Goal: Information Seeking & Learning: Find contact information

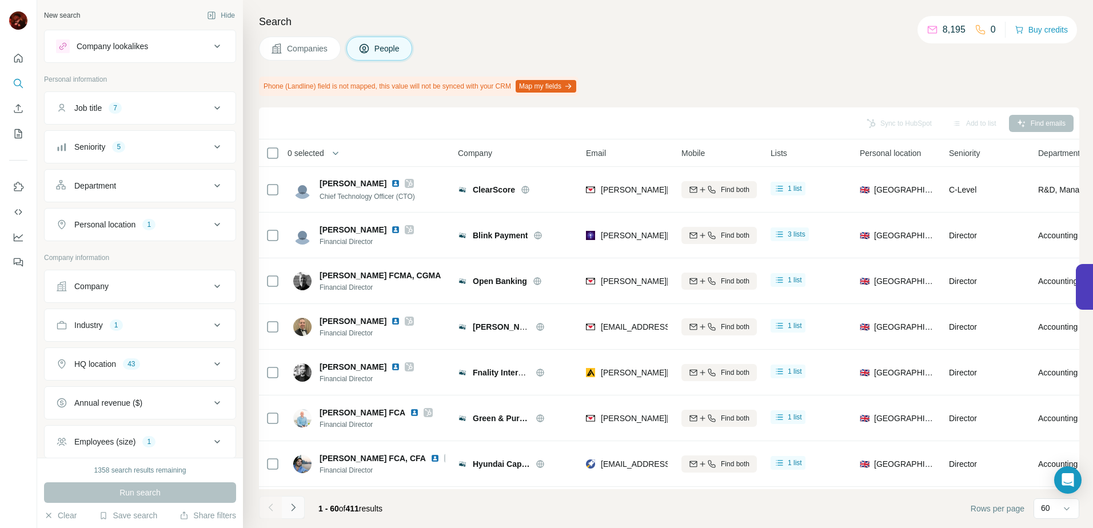
click at [291, 505] on icon "Navigate to next page" at bounding box center [293, 507] width 11 height 11
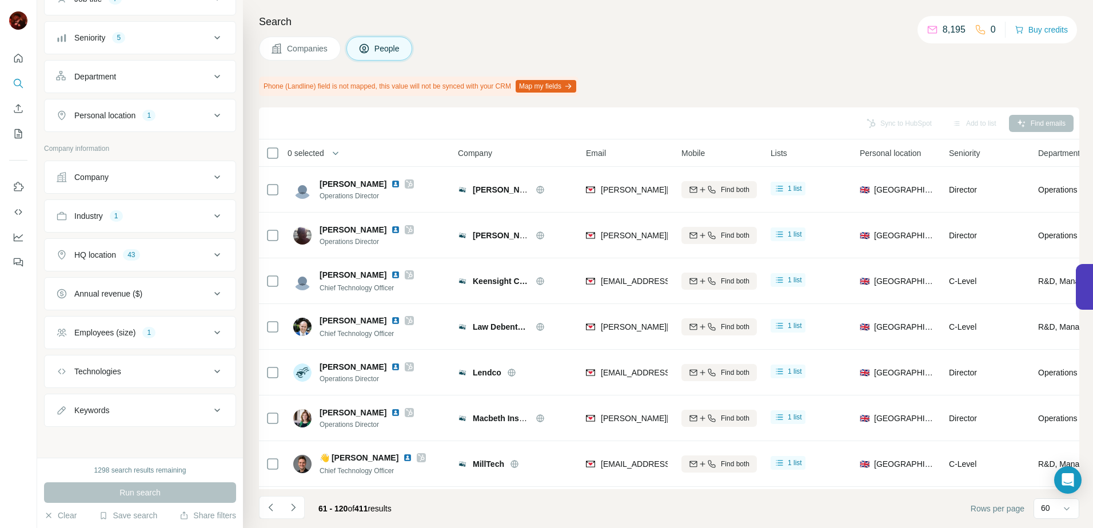
scroll to position [110, 0]
click at [155, 318] on button "Employees (size) 1" at bounding box center [140, 331] width 191 height 27
click at [155, 321] on button "Employees (size) 1" at bounding box center [140, 334] width 191 height 32
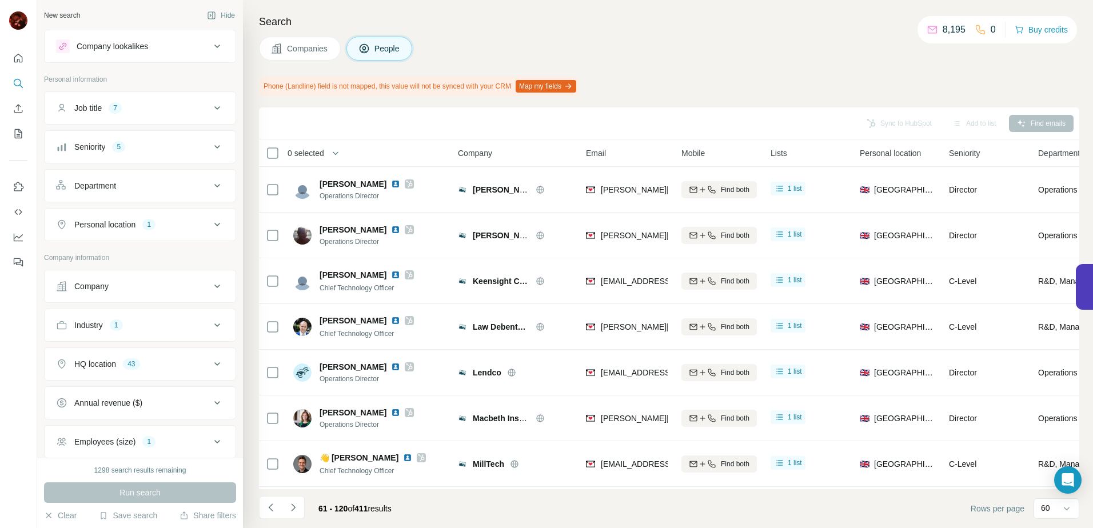
click at [151, 314] on button "Industry 1" at bounding box center [140, 325] width 191 height 27
click at [125, 379] on icon "button" at bounding box center [121, 379] width 9 height 9
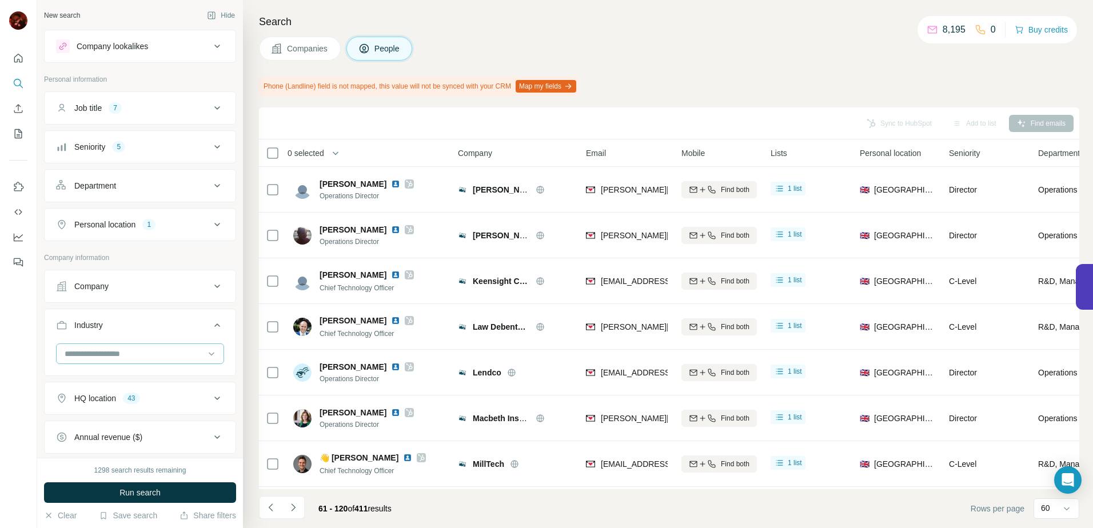
click at [122, 353] on input at bounding box center [133, 354] width 141 height 13
drag, startPoint x: 141, startPoint y: 438, endPoint x: 141, endPoint y: 477, distance: 38.9
click at [141, 431] on div "Asset Management" at bounding box center [136, 425] width 140 height 11
click at [142, 490] on span "Run search" at bounding box center [139, 492] width 41 height 11
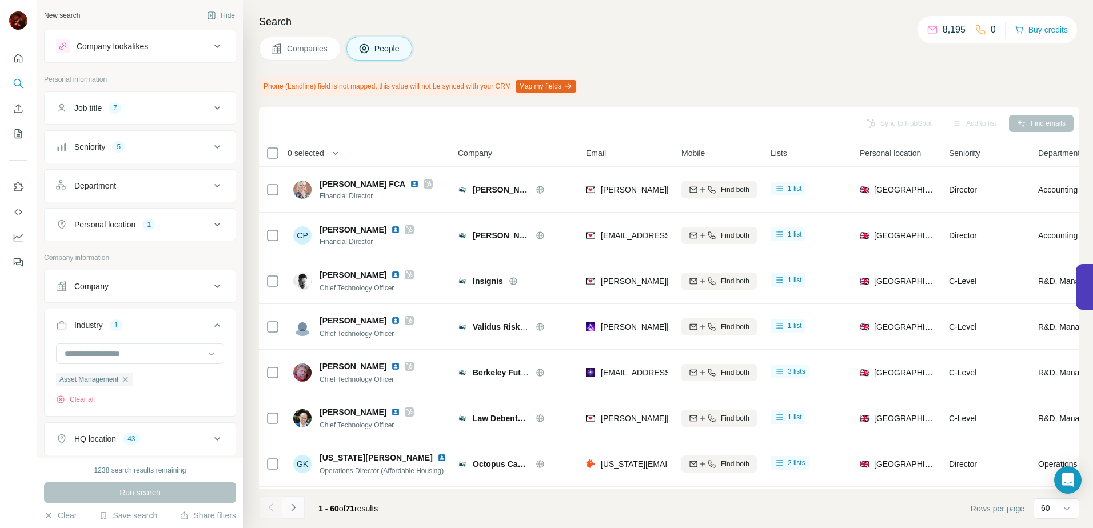
click at [292, 512] on icon "Navigate to next page" at bounding box center [293, 507] width 11 height 11
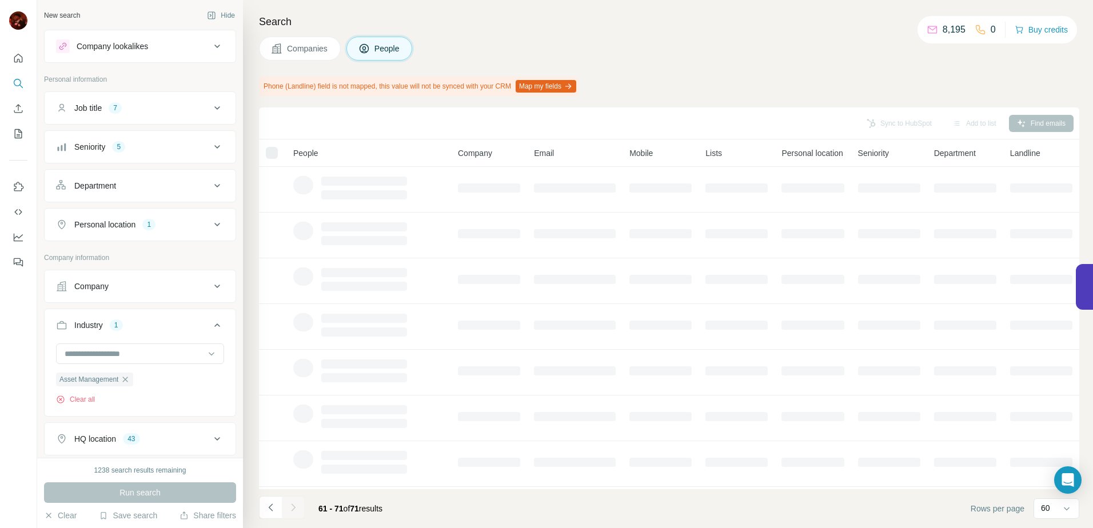
click at [121, 488] on div "Run search" at bounding box center [140, 492] width 192 height 21
click at [278, 514] on button "Navigate to previous page" at bounding box center [270, 507] width 23 height 23
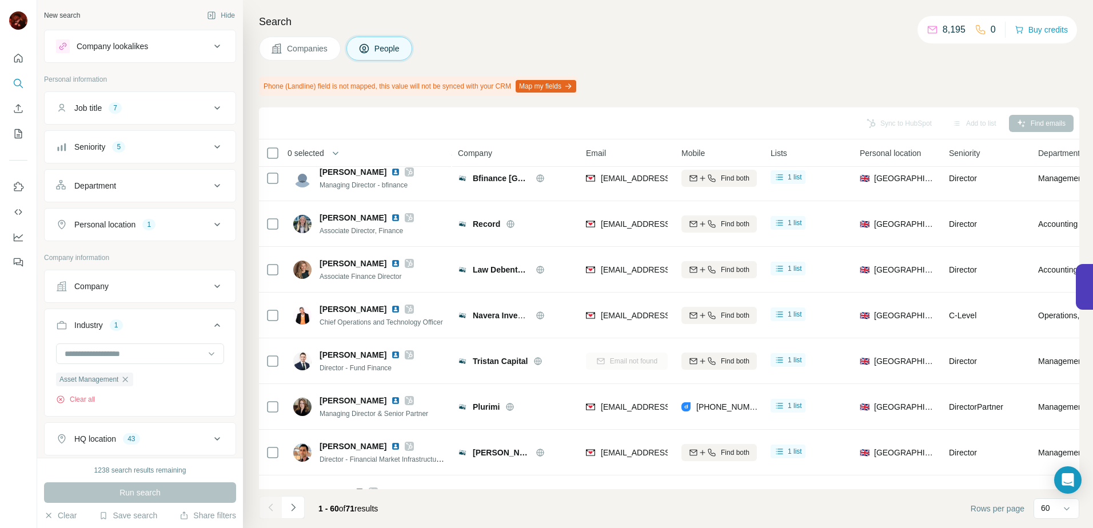
scroll to position [2427, 0]
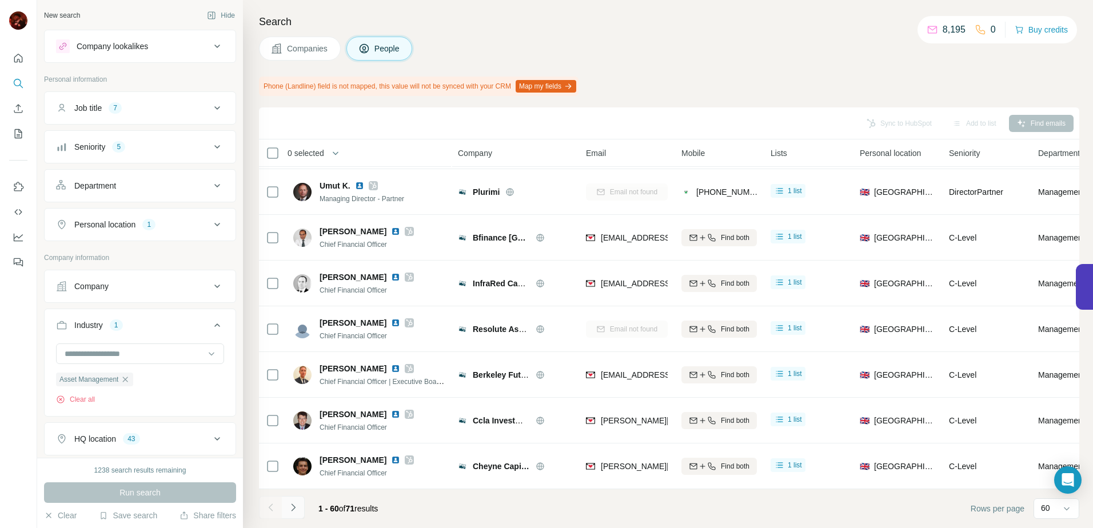
click at [284, 508] on button "Navigate to next page" at bounding box center [293, 507] width 23 height 23
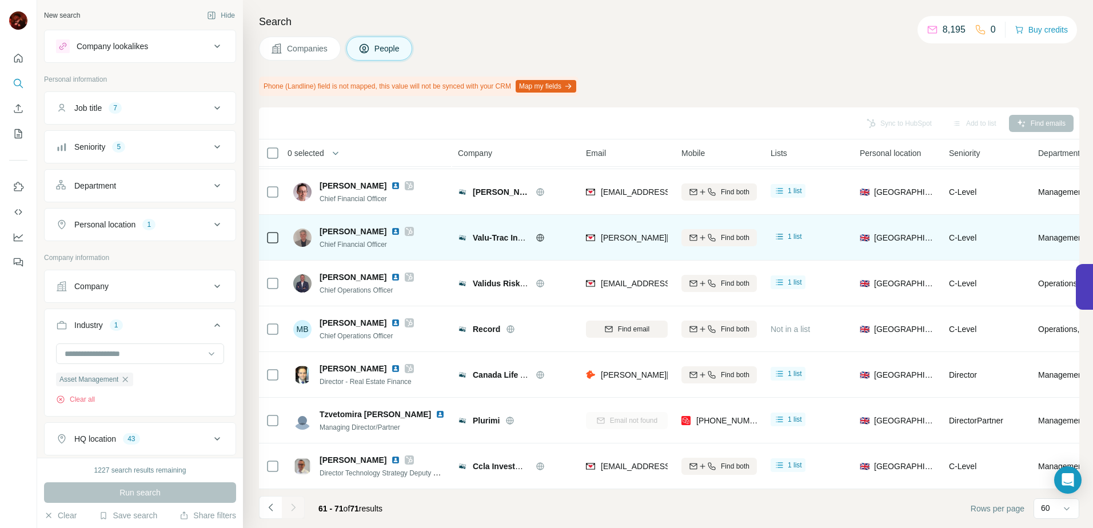
scroll to position [0, 0]
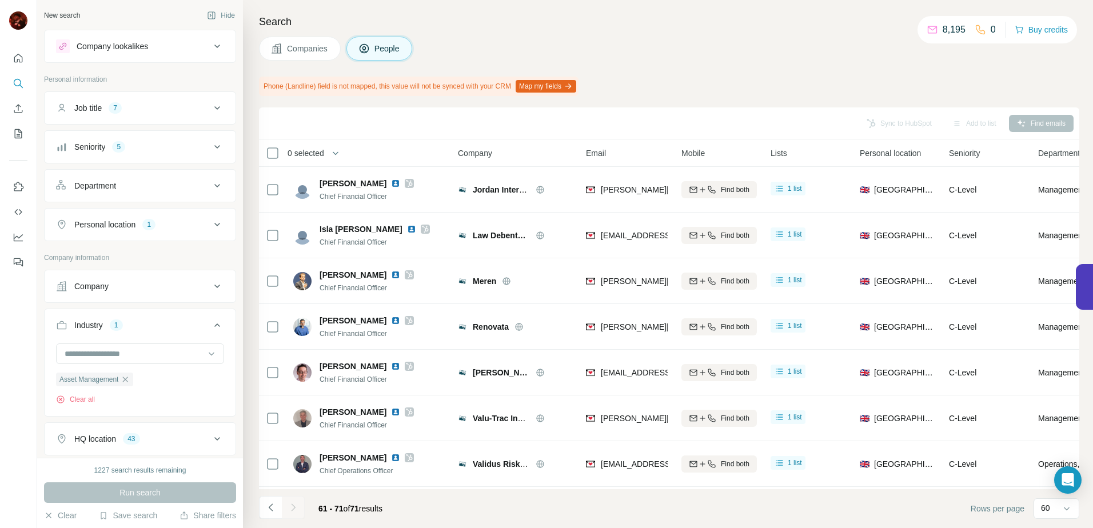
click at [263, 512] on button "Navigate to previous page" at bounding box center [270, 507] width 23 height 23
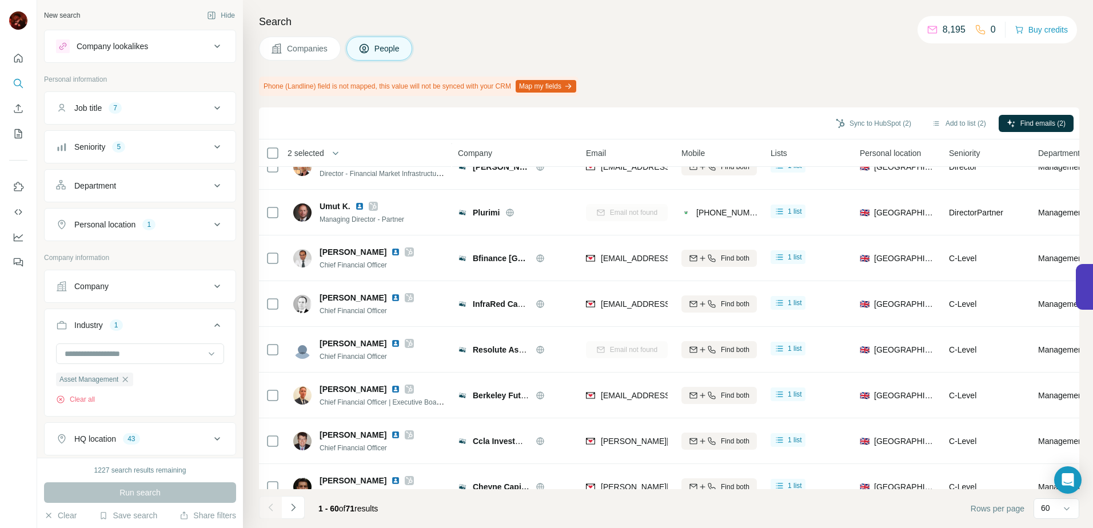
scroll to position [2427, 0]
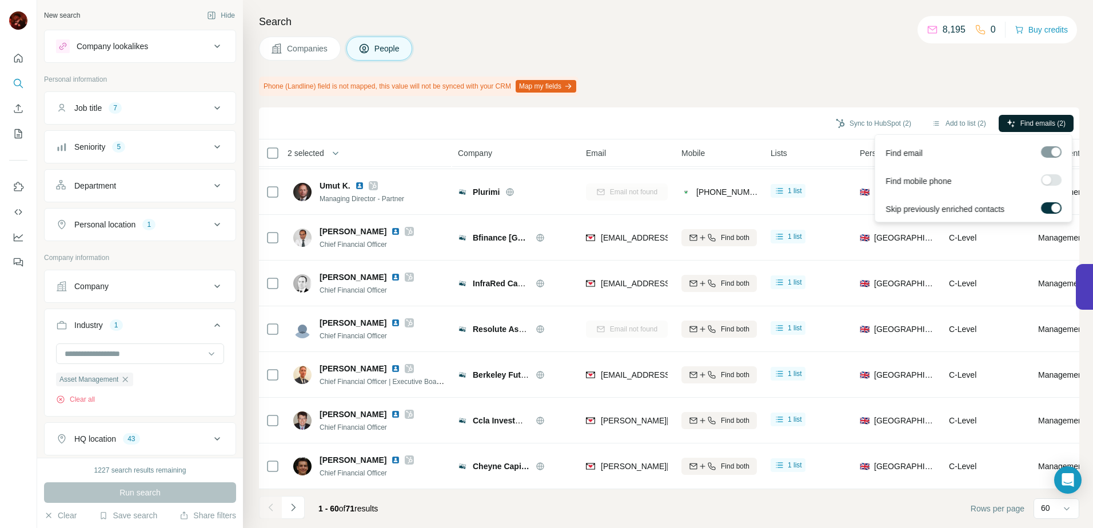
click at [1008, 115] on button "Find emails (2)" at bounding box center [1036, 123] width 75 height 17
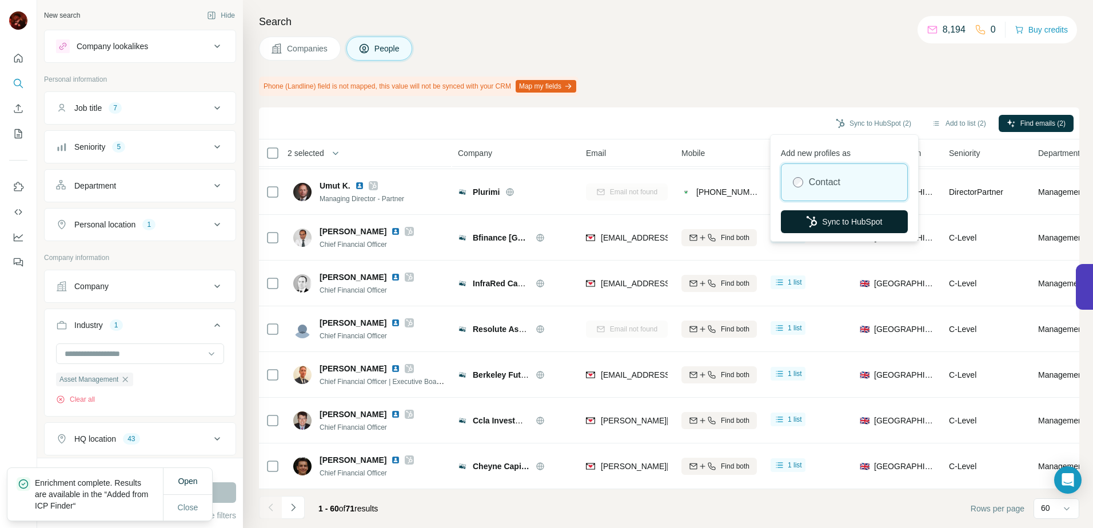
click at [876, 217] on button "Sync to HubSpot" at bounding box center [844, 221] width 127 height 23
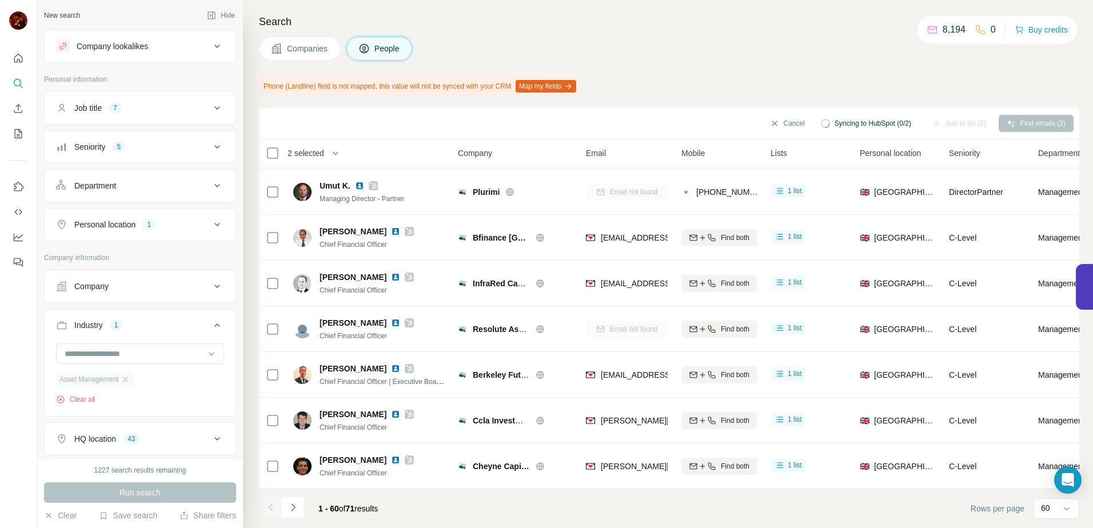
click at [122, 379] on div "Asset Management" at bounding box center [94, 380] width 77 height 14
click at [130, 377] on icon "button" at bounding box center [125, 379] width 9 height 9
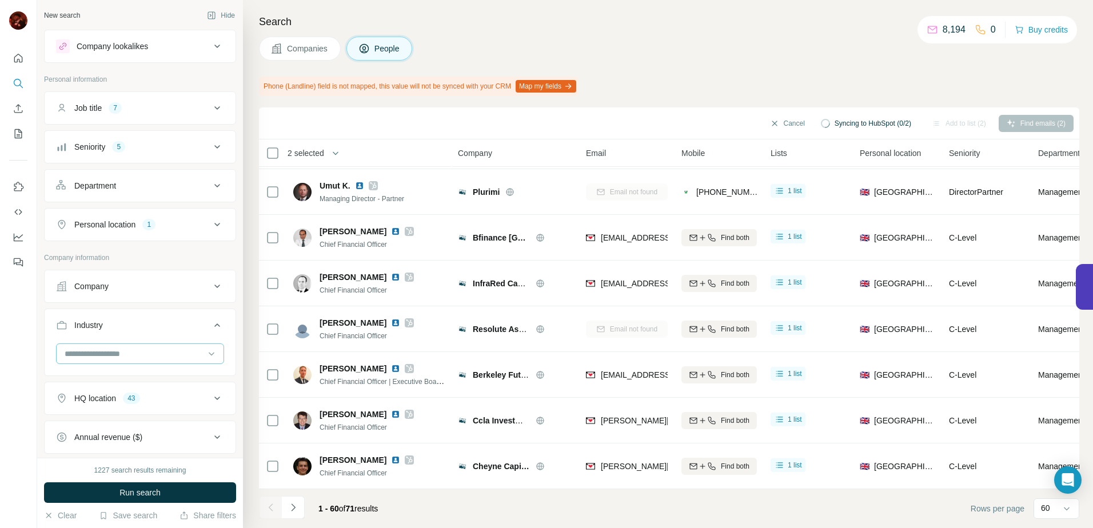
click at [130, 361] on div at bounding box center [133, 353] width 141 height 19
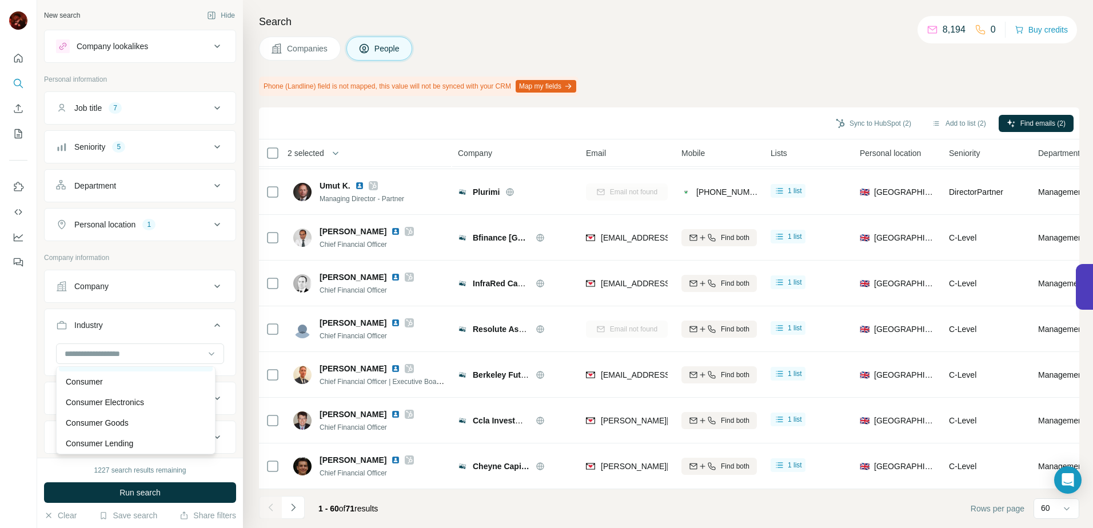
click at [108, 367] on div "Consulting" at bounding box center [136, 361] width 140 height 11
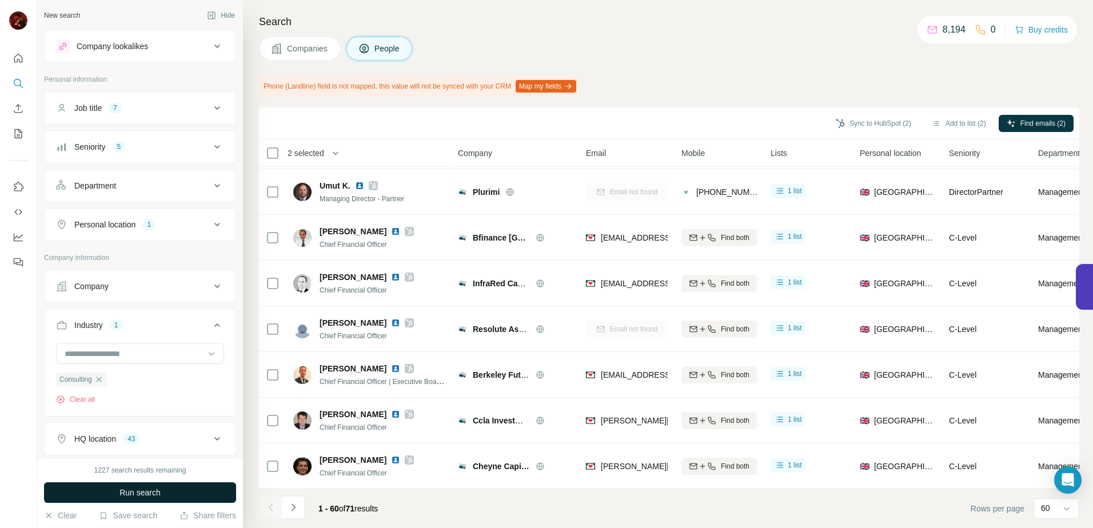
click at [125, 484] on button "Run search" at bounding box center [140, 492] width 192 height 21
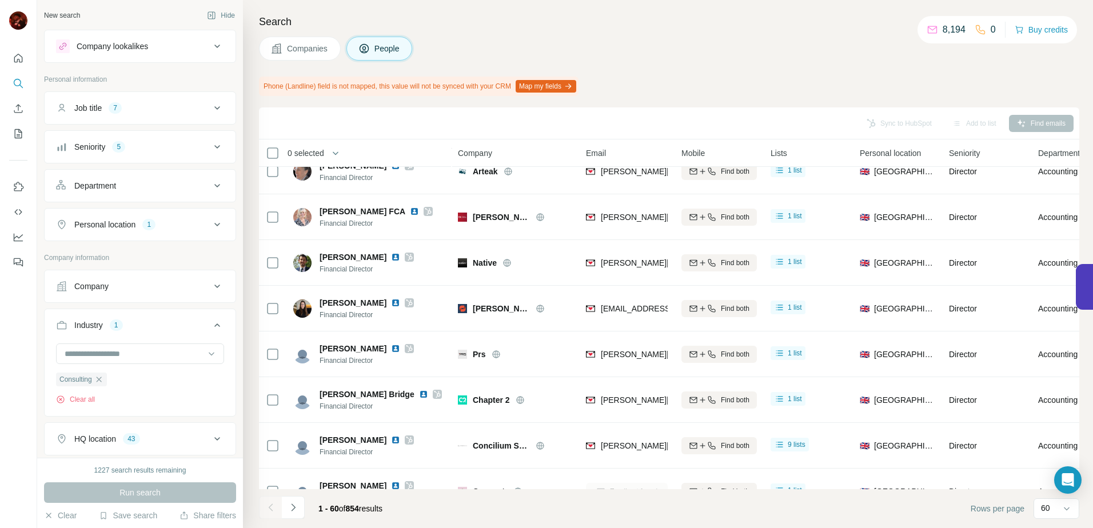
scroll to position [2427, 0]
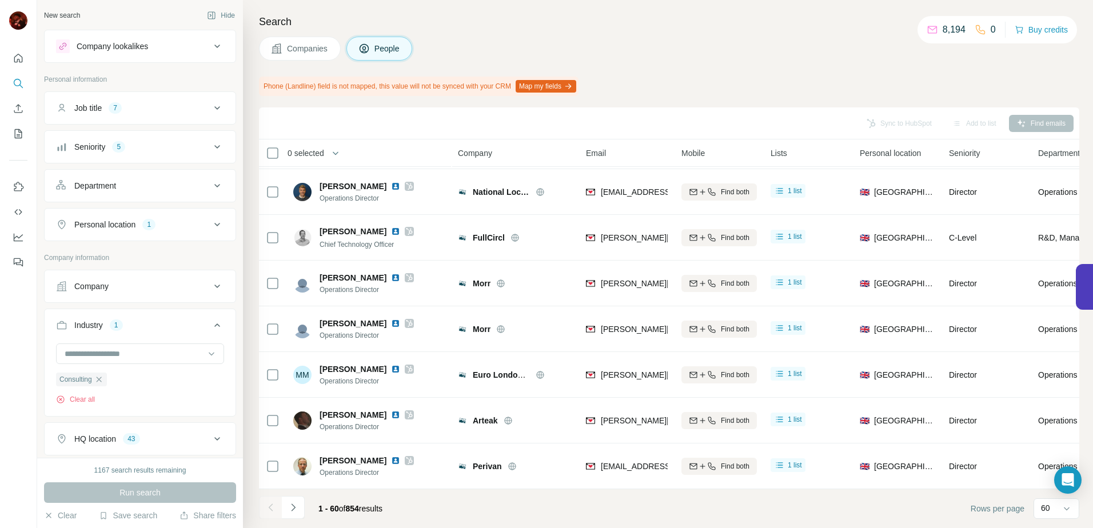
click at [304, 149] on span "0 selected" at bounding box center [306, 152] width 37 height 11
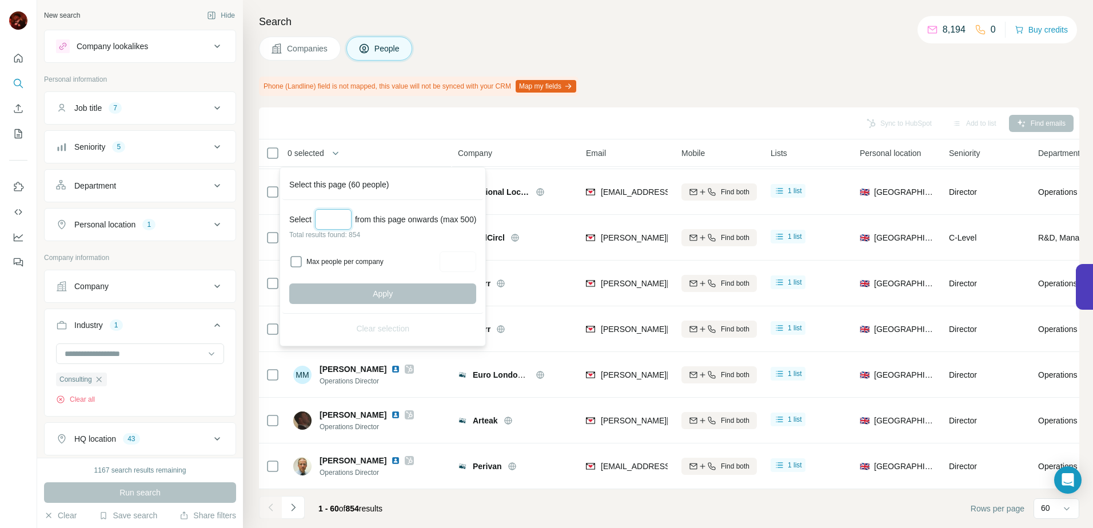
click at [332, 224] on input "Select a number (up to 500)" at bounding box center [333, 219] width 37 height 21
type input "***"
click at [324, 286] on button "Apply" at bounding box center [382, 294] width 187 height 21
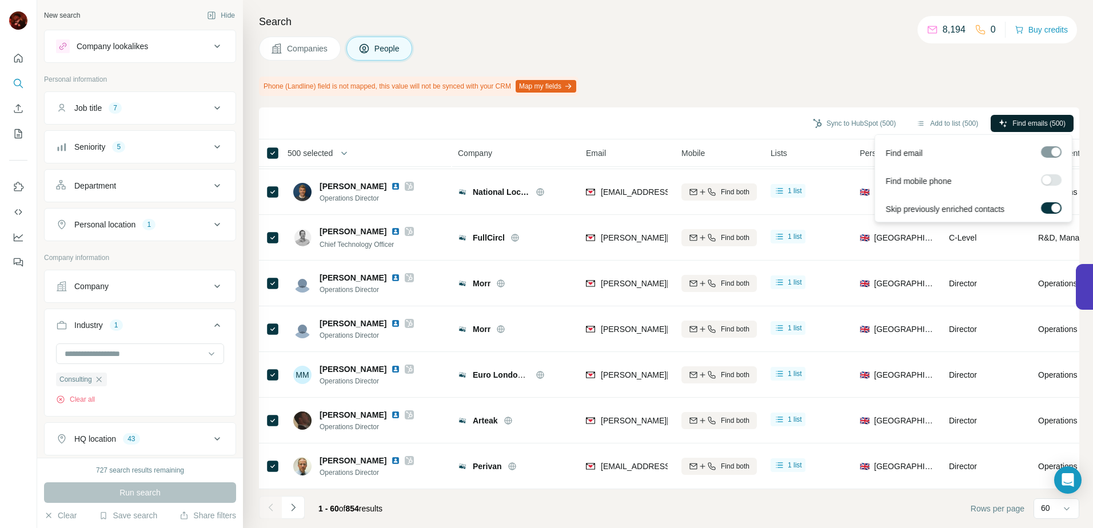
click at [1038, 123] on span "Find emails (500)" at bounding box center [1038, 123] width 53 height 10
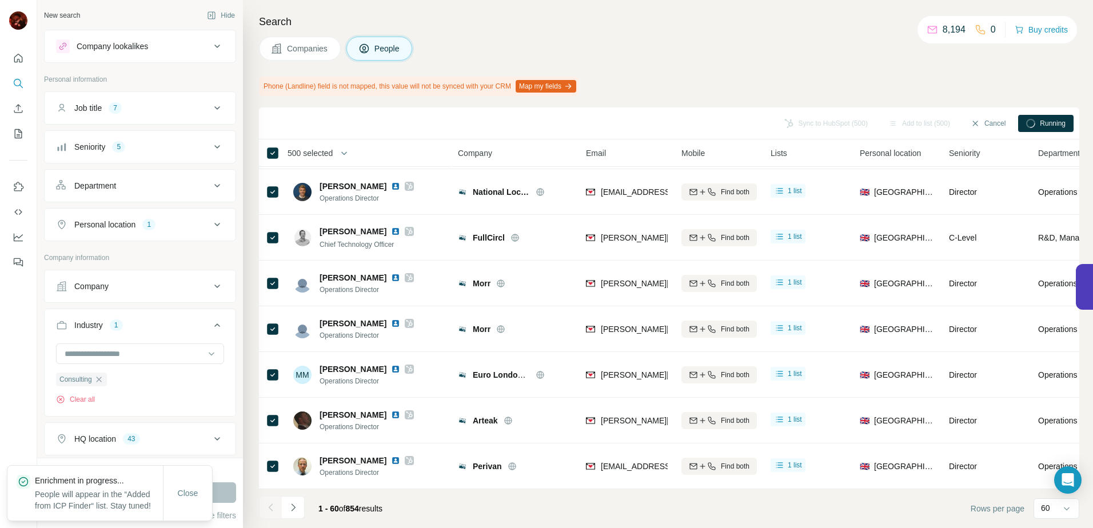
click at [290, 506] on icon "Navigate to next page" at bounding box center [293, 507] width 11 height 11
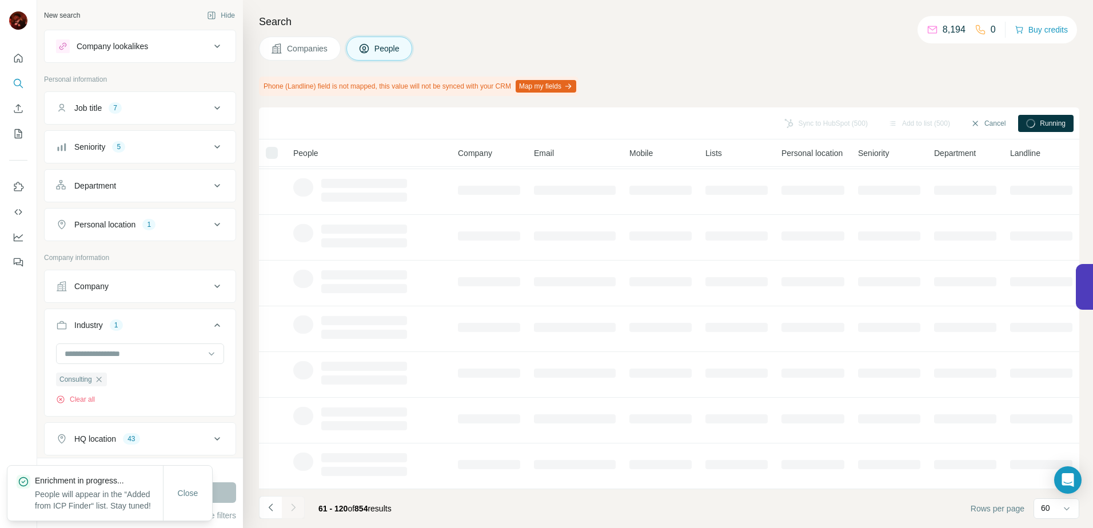
scroll to position [141, 0]
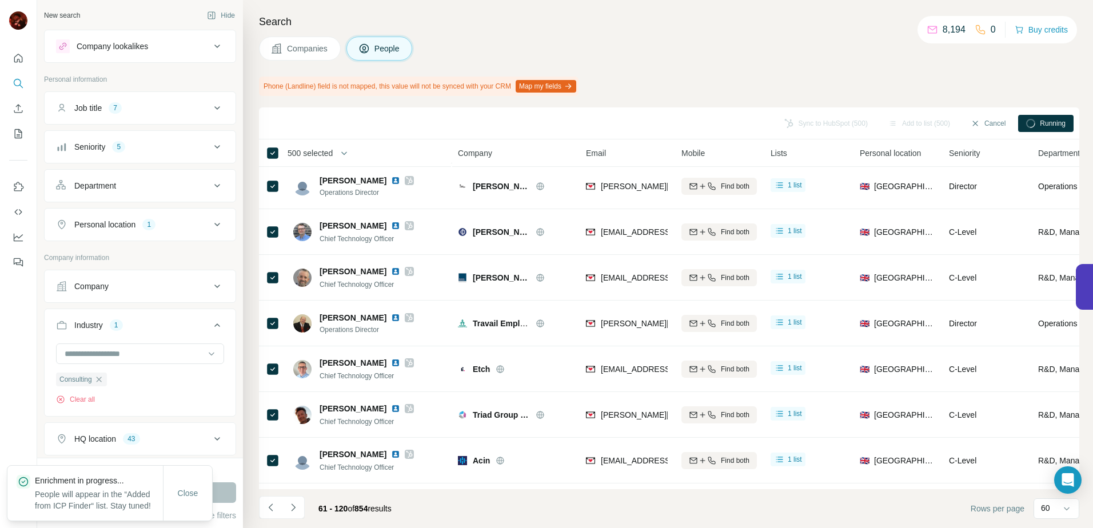
click at [290, 506] on icon "Navigate to next page" at bounding box center [293, 507] width 11 height 11
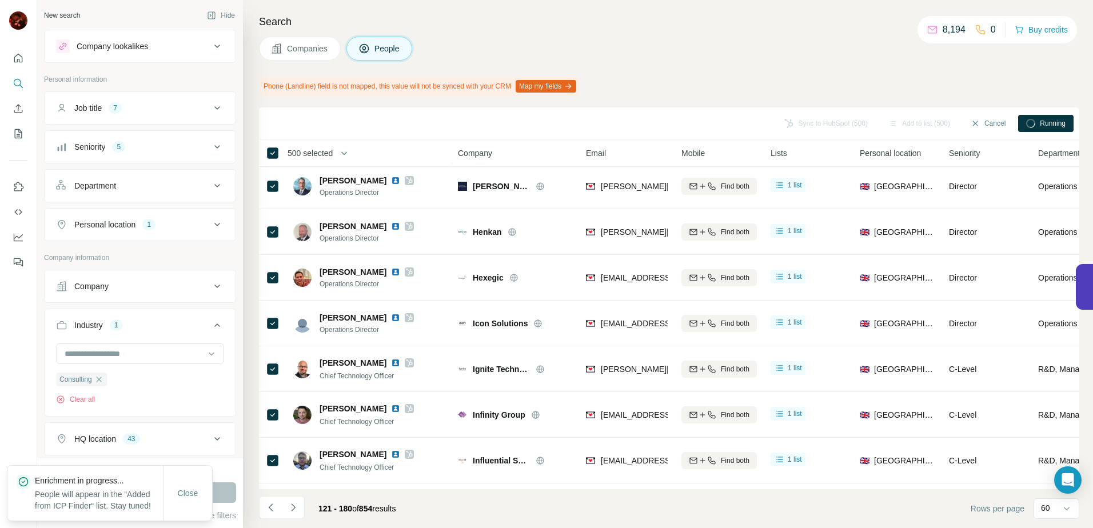
click at [290, 506] on icon "Navigate to next page" at bounding box center [293, 507] width 11 height 11
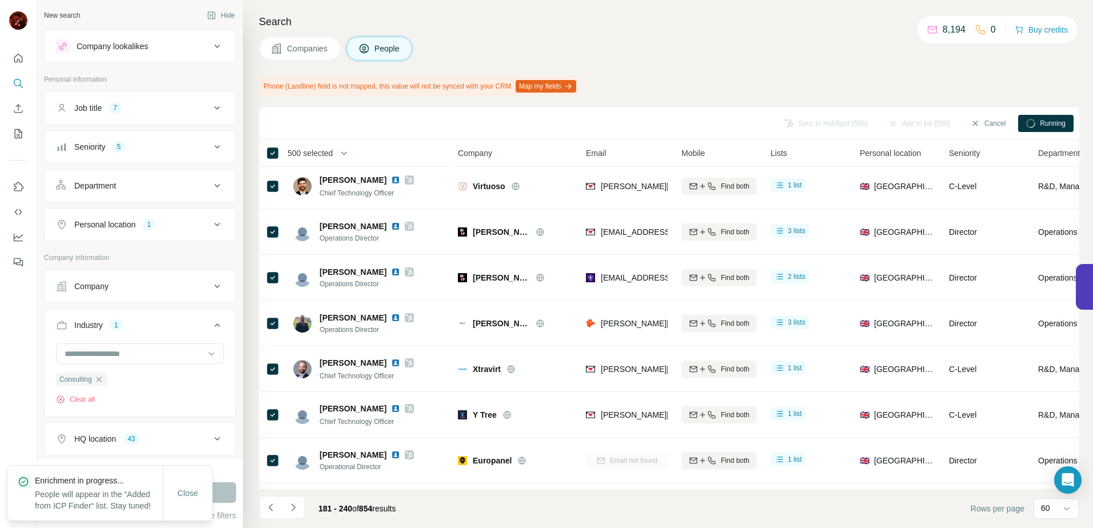
click at [290, 506] on icon "Navigate to next page" at bounding box center [293, 507] width 11 height 11
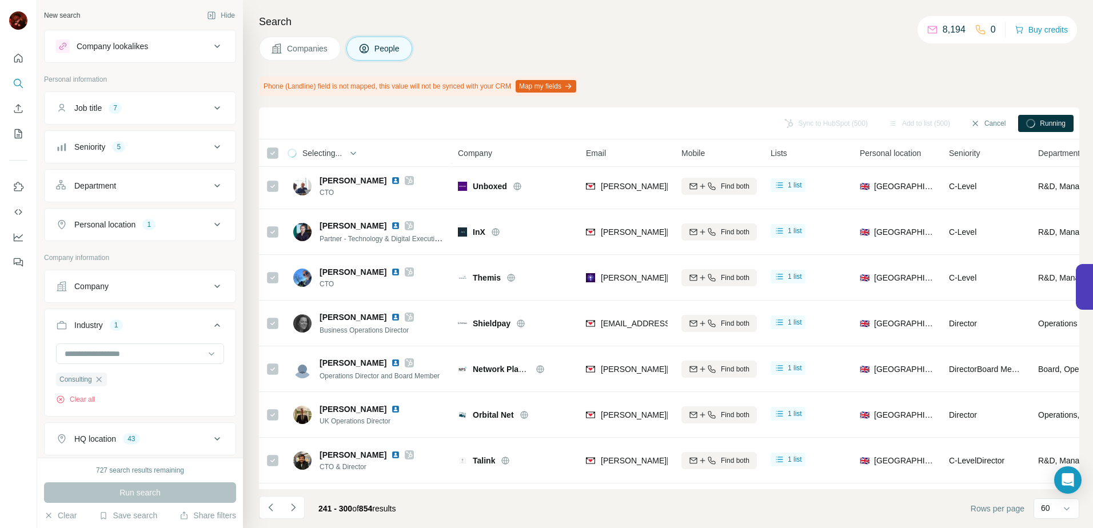
scroll to position [2427, 0]
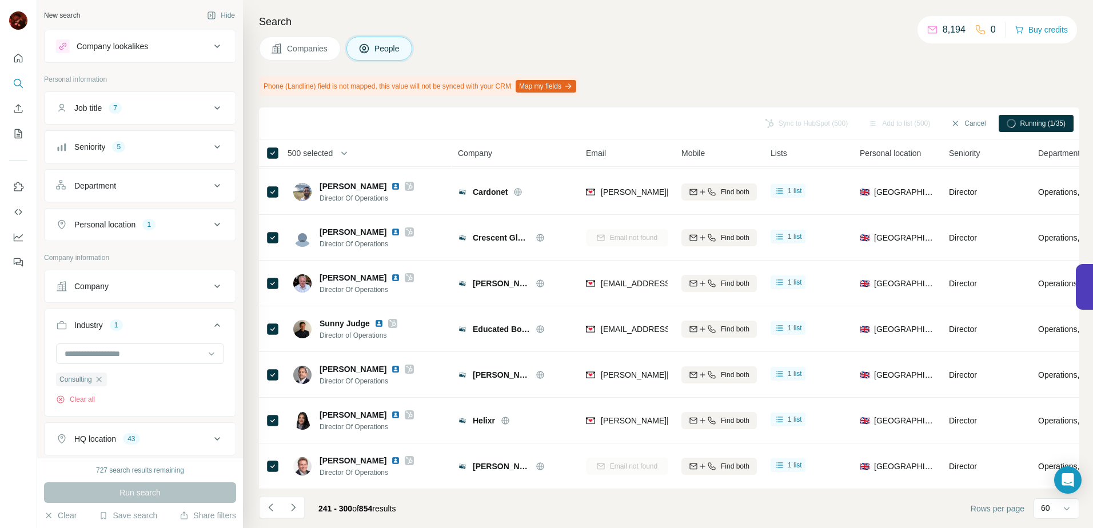
click at [290, 506] on icon "Navigate to next page" at bounding box center [293, 507] width 11 height 11
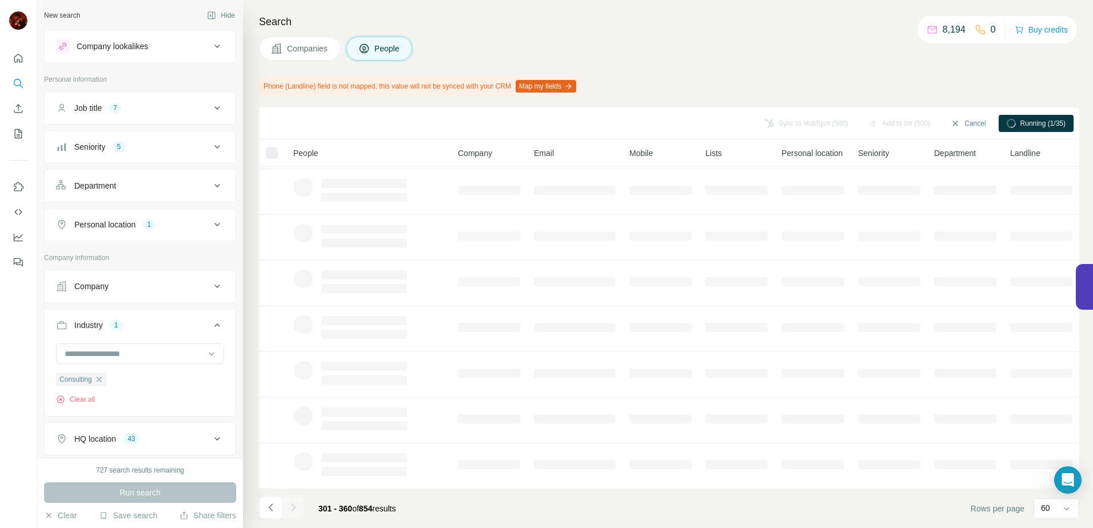
scroll to position [141, 0]
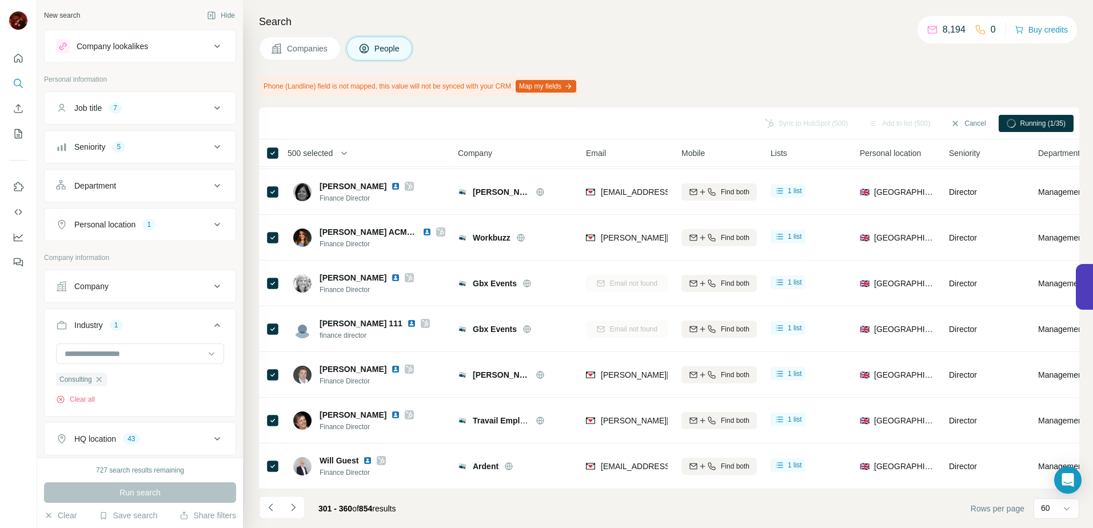
click at [290, 506] on icon "Navigate to next page" at bounding box center [293, 507] width 11 height 11
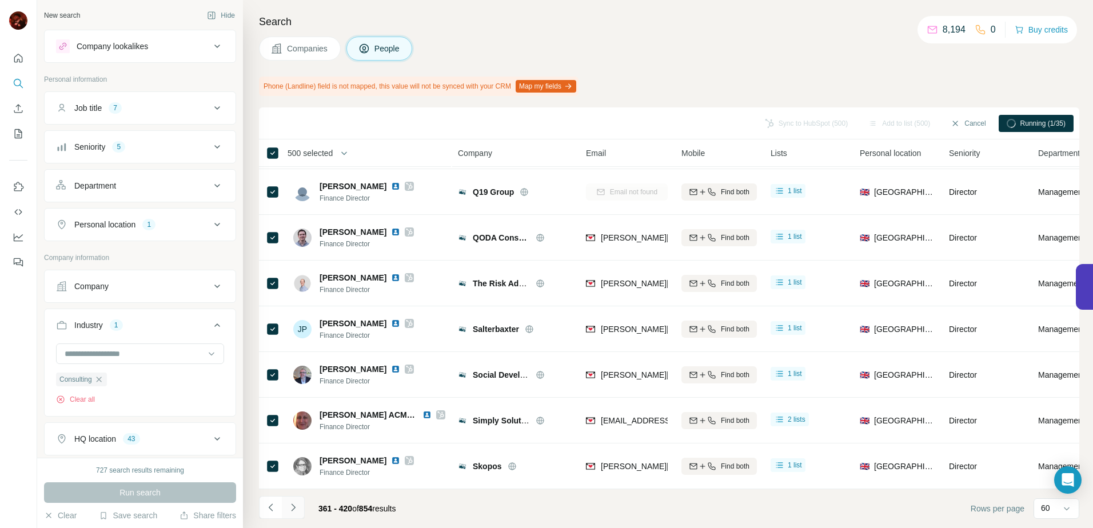
click at [290, 511] on icon "Navigate to next page" at bounding box center [293, 507] width 11 height 11
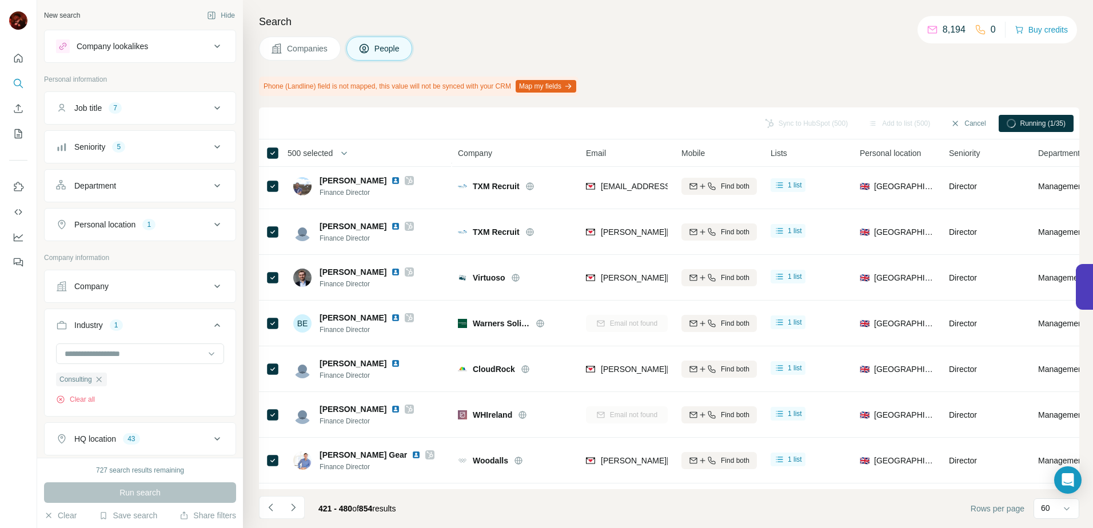
scroll to position [2427, 0]
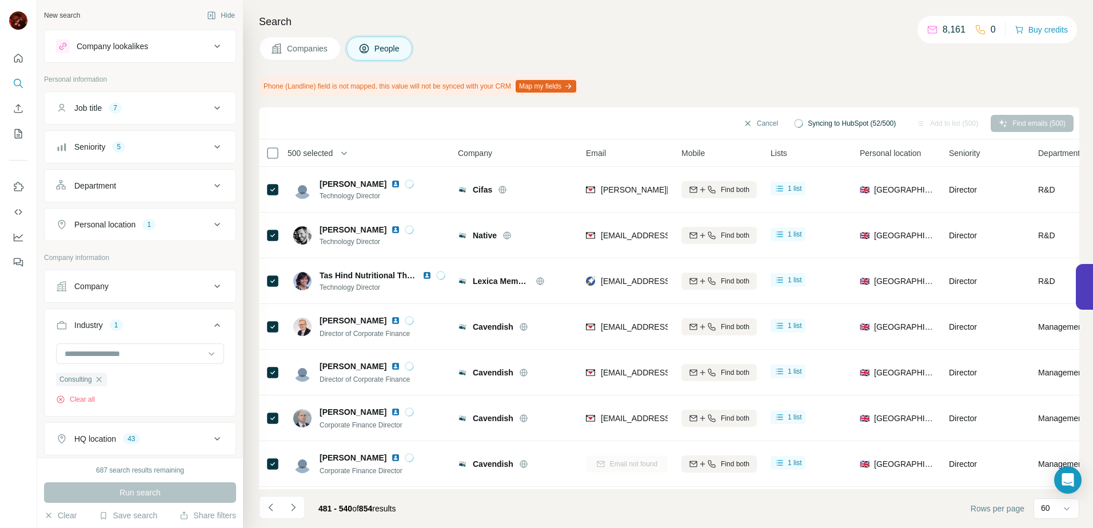
scroll to position [2344, 0]
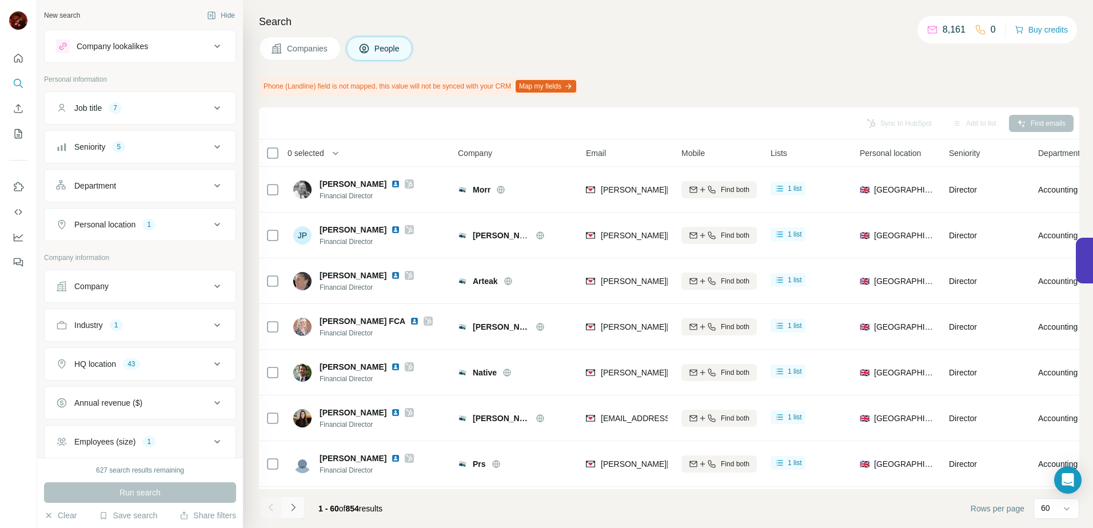
click at [296, 499] on button "Navigate to next page" at bounding box center [293, 507] width 23 height 23
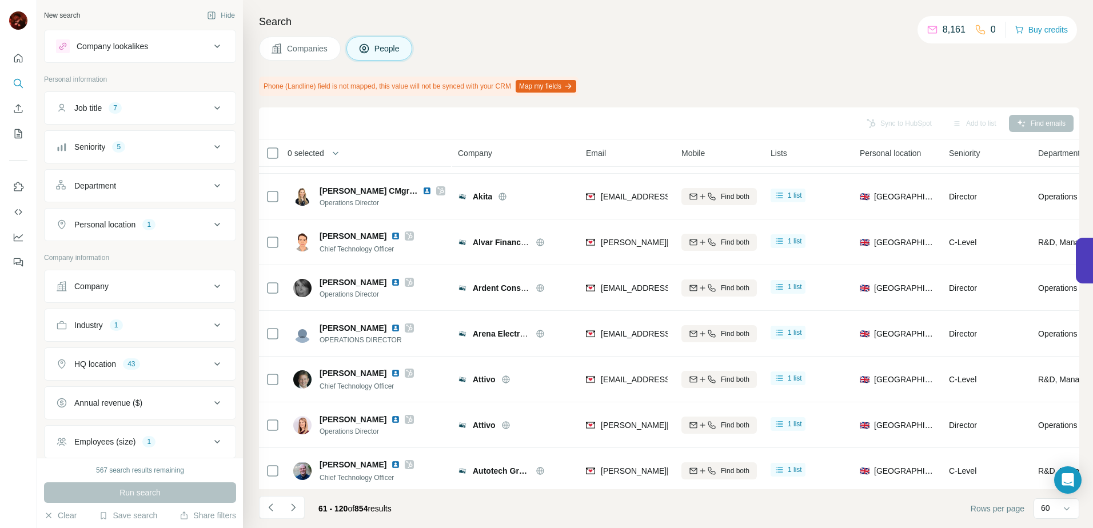
scroll to position [686, 0]
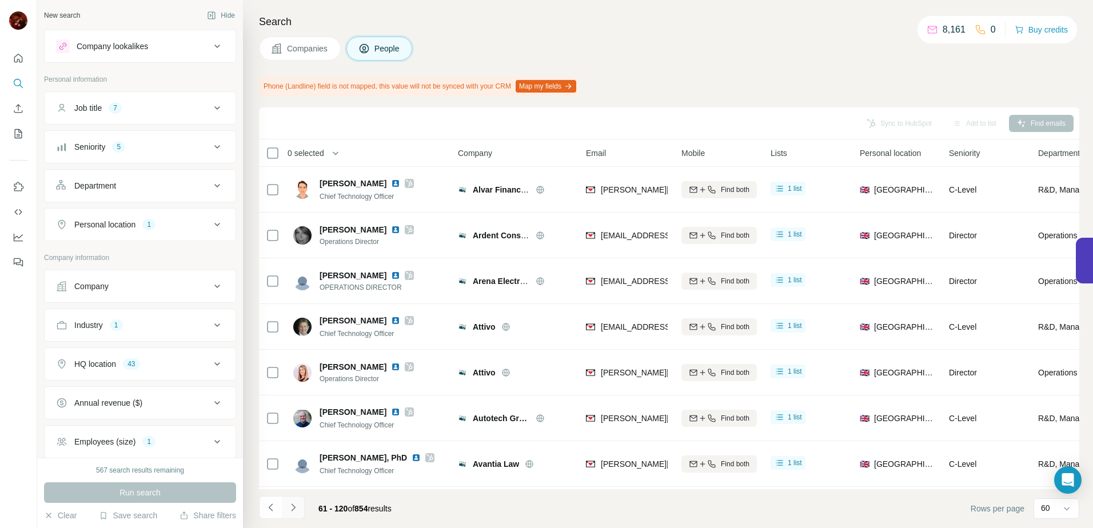
click at [300, 508] on button "Navigate to next page" at bounding box center [293, 507] width 23 height 23
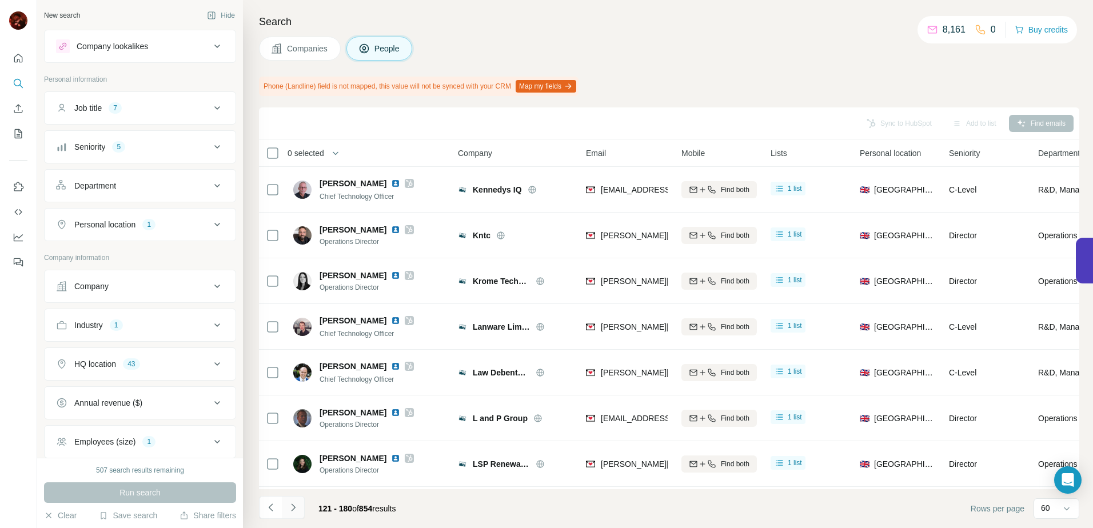
click at [300, 508] on button "Navigate to next page" at bounding box center [293, 507] width 23 height 23
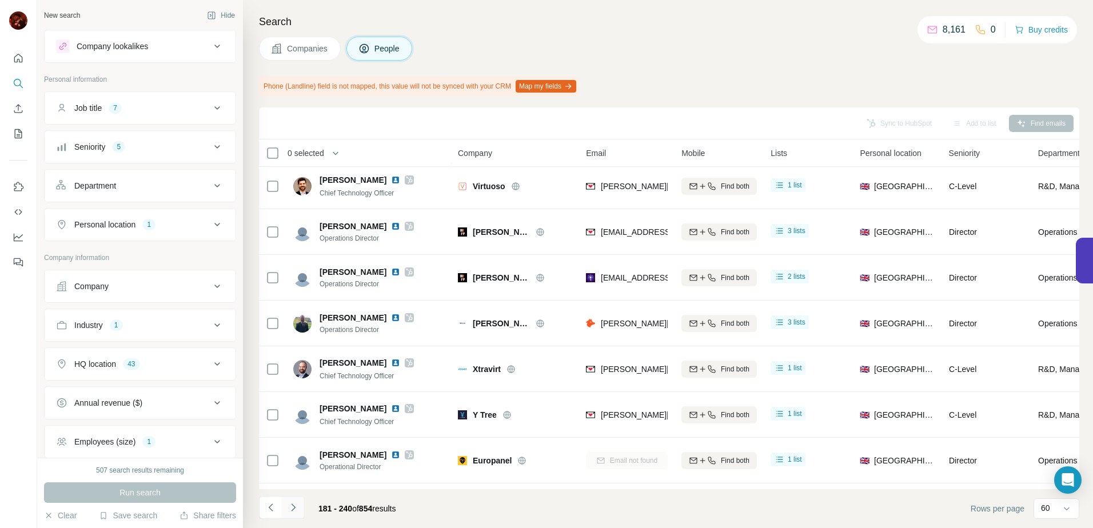
click at [300, 508] on button "Navigate to next page" at bounding box center [293, 507] width 23 height 23
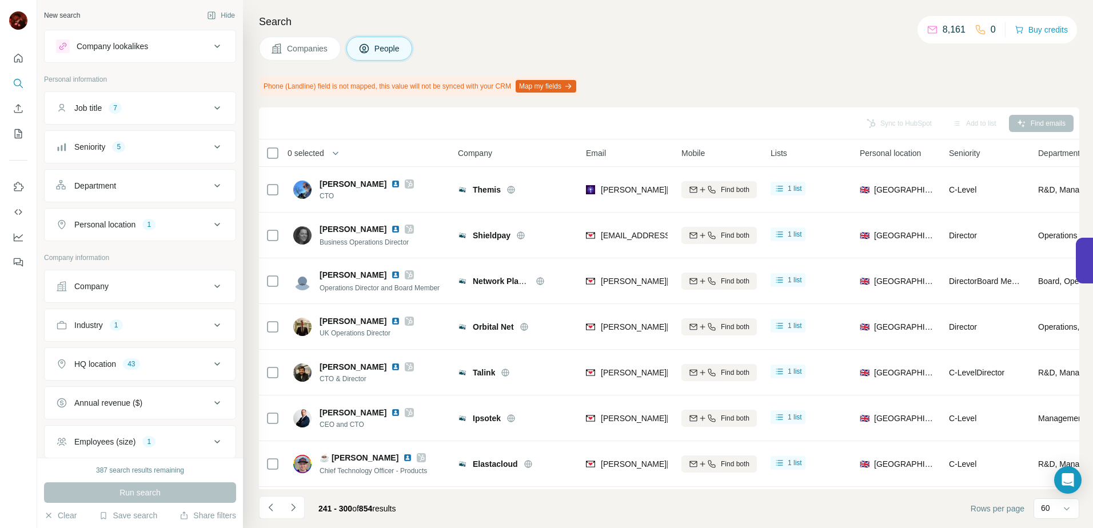
scroll to position [0, 0]
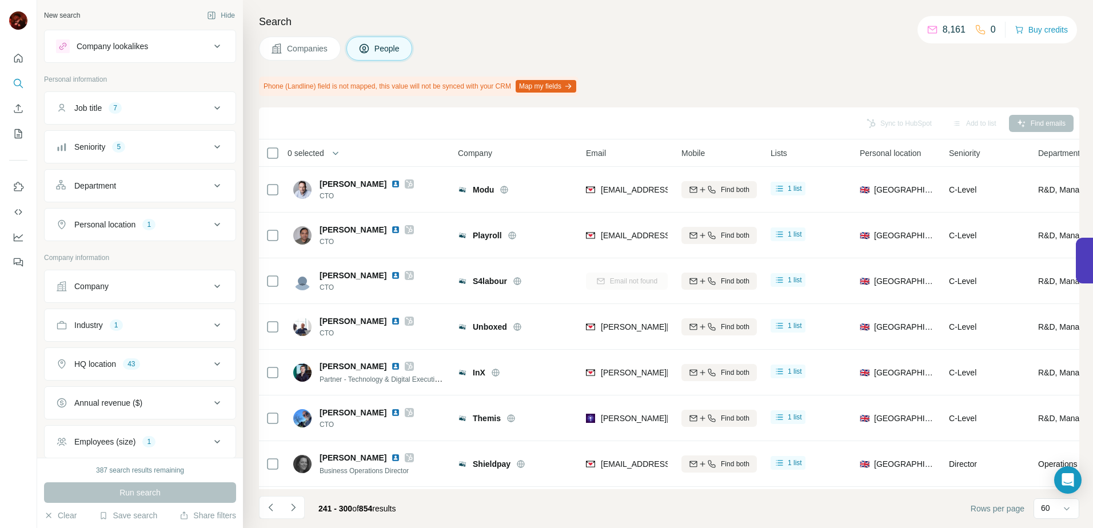
click at [311, 494] on footer "241 - 300 of 854 results Rows per page 60" at bounding box center [669, 508] width 820 height 39
click at [307, 499] on div "241 - 300 of 854 results" at bounding box center [332, 508] width 146 height 25
click at [304, 504] on button "Navigate to next page" at bounding box center [293, 507] width 23 height 23
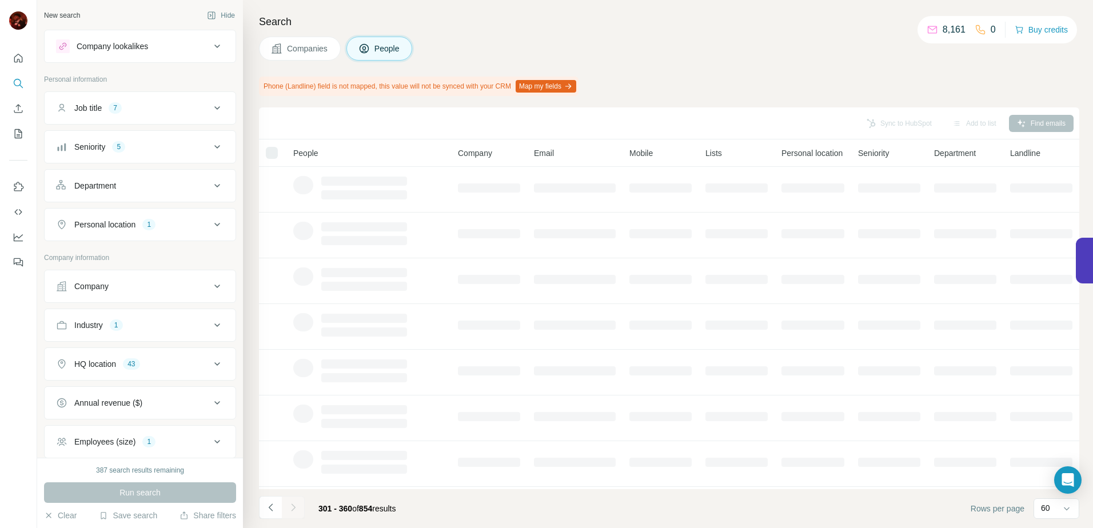
click at [302, 506] on div at bounding box center [293, 507] width 23 height 23
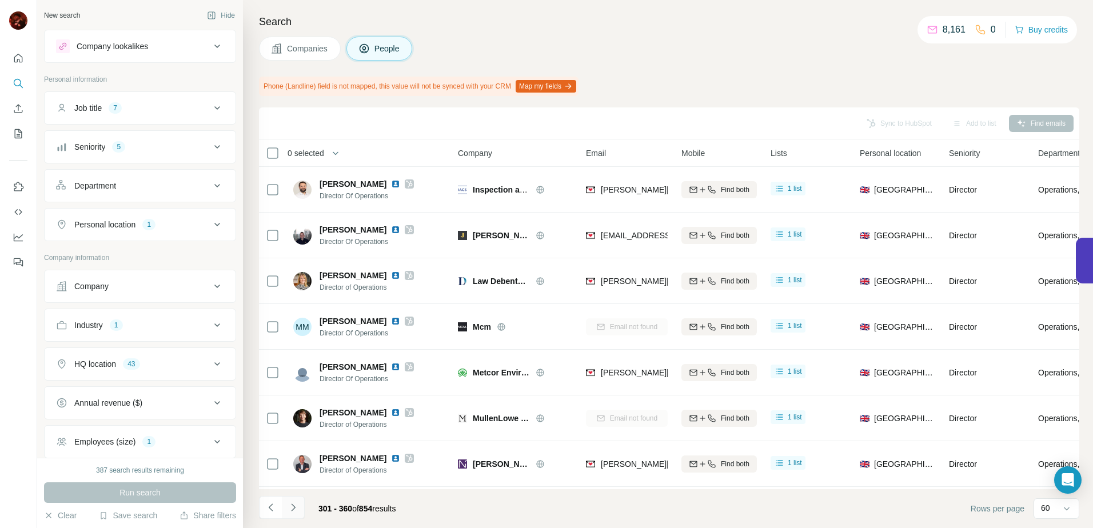
click at [299, 510] on button "Navigate to next page" at bounding box center [293, 507] width 23 height 23
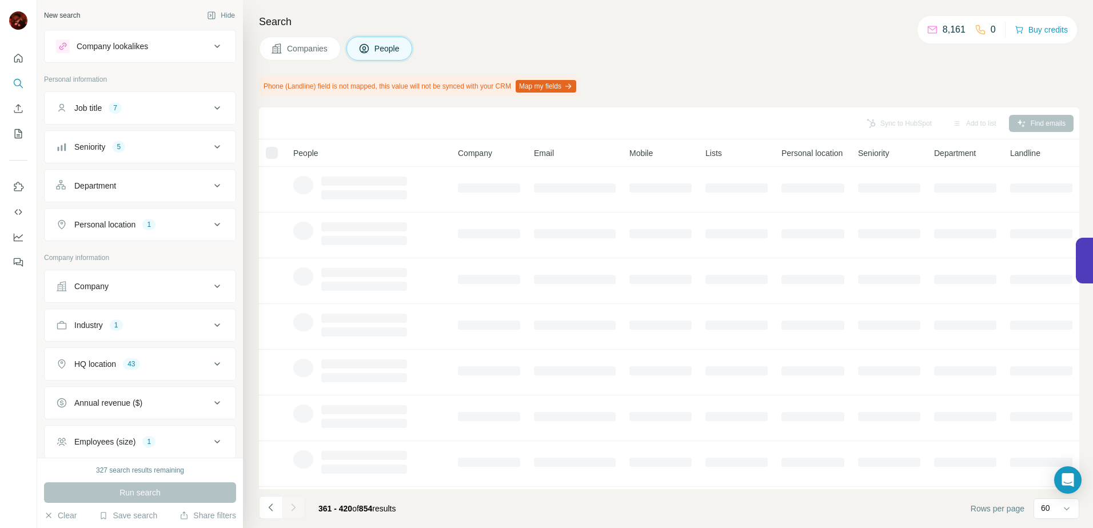
click at [299, 510] on div at bounding box center [293, 507] width 23 height 23
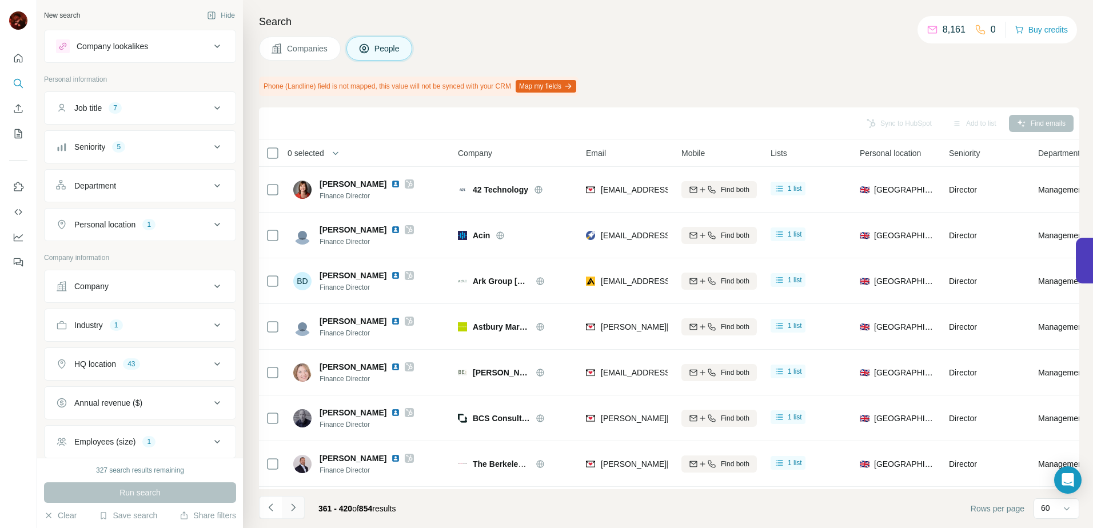
click at [299, 510] on button "Navigate to next page" at bounding box center [293, 507] width 23 height 23
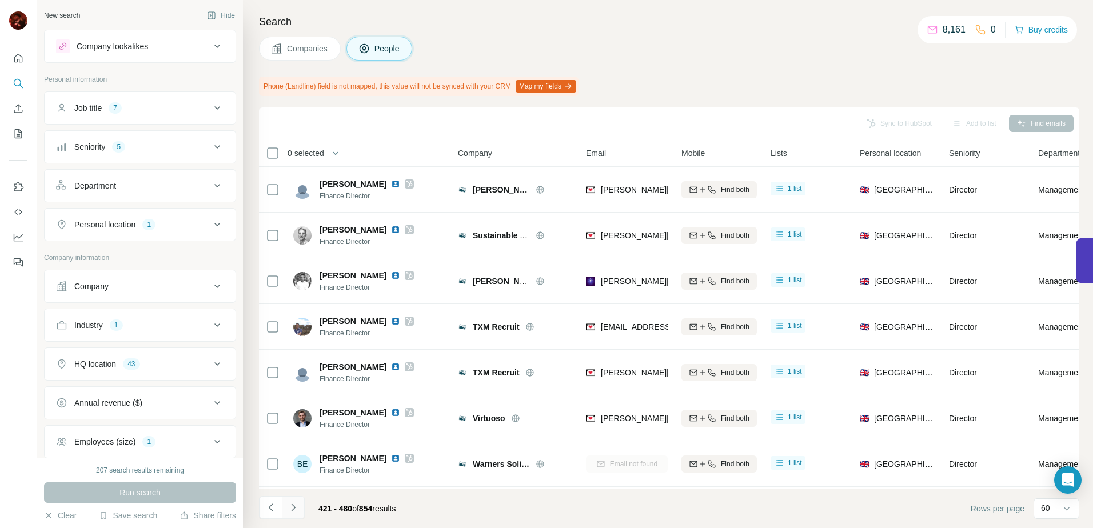
click at [299, 510] on button "Navigate to next page" at bounding box center [293, 507] width 23 height 23
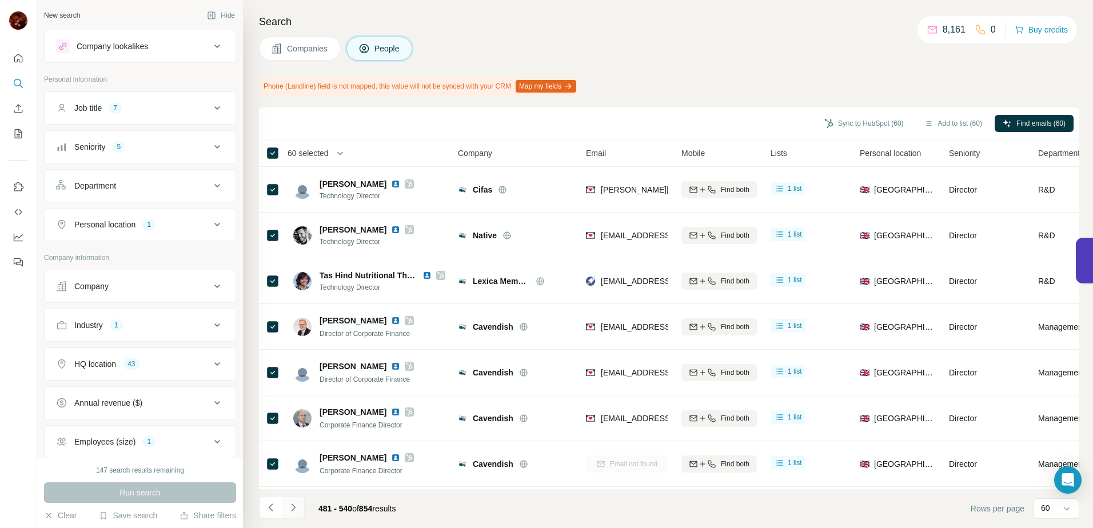
click at [289, 510] on icon "Navigate to next page" at bounding box center [293, 507] width 11 height 11
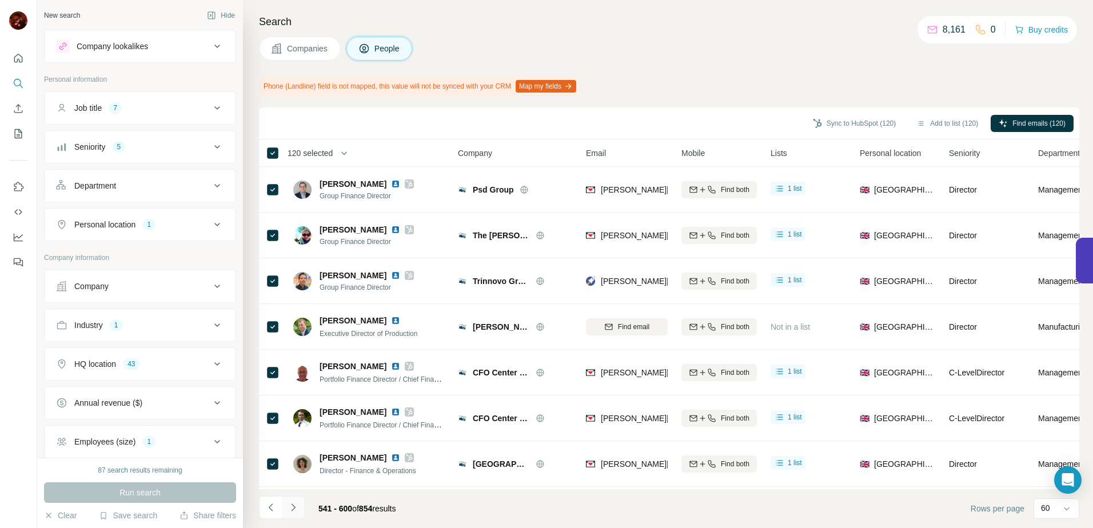
click at [300, 504] on button "Navigate to next page" at bounding box center [293, 507] width 23 height 23
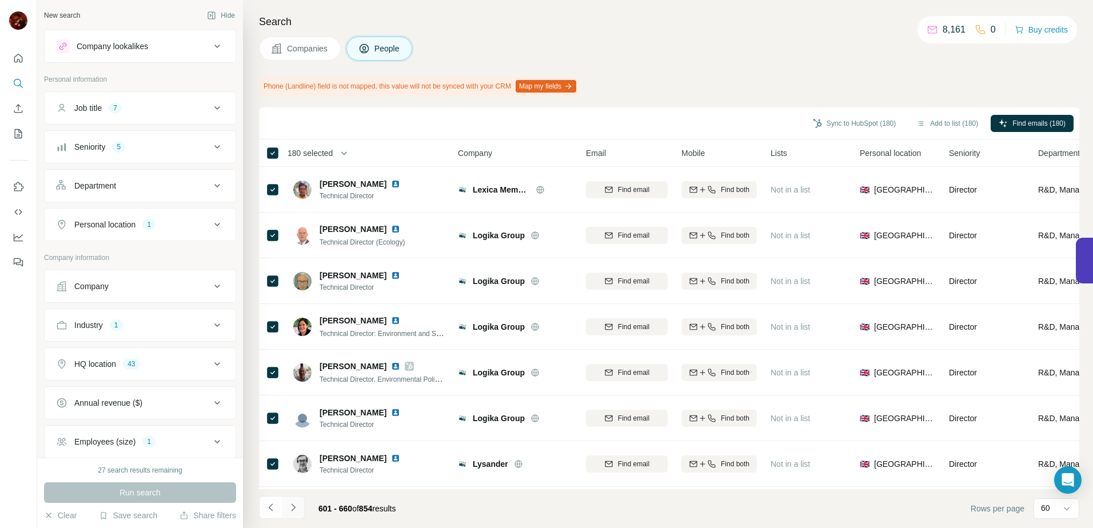
click at [292, 500] on button "Navigate to next page" at bounding box center [293, 507] width 23 height 23
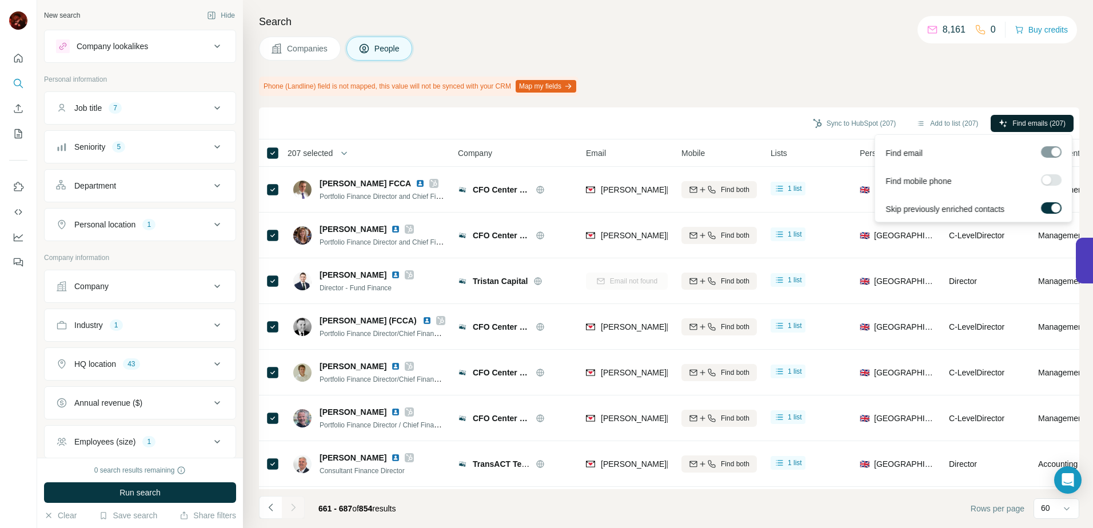
click at [1053, 119] on span "Find emails (207)" at bounding box center [1038, 123] width 53 height 10
